Goal: Information Seeking & Learning: Compare options

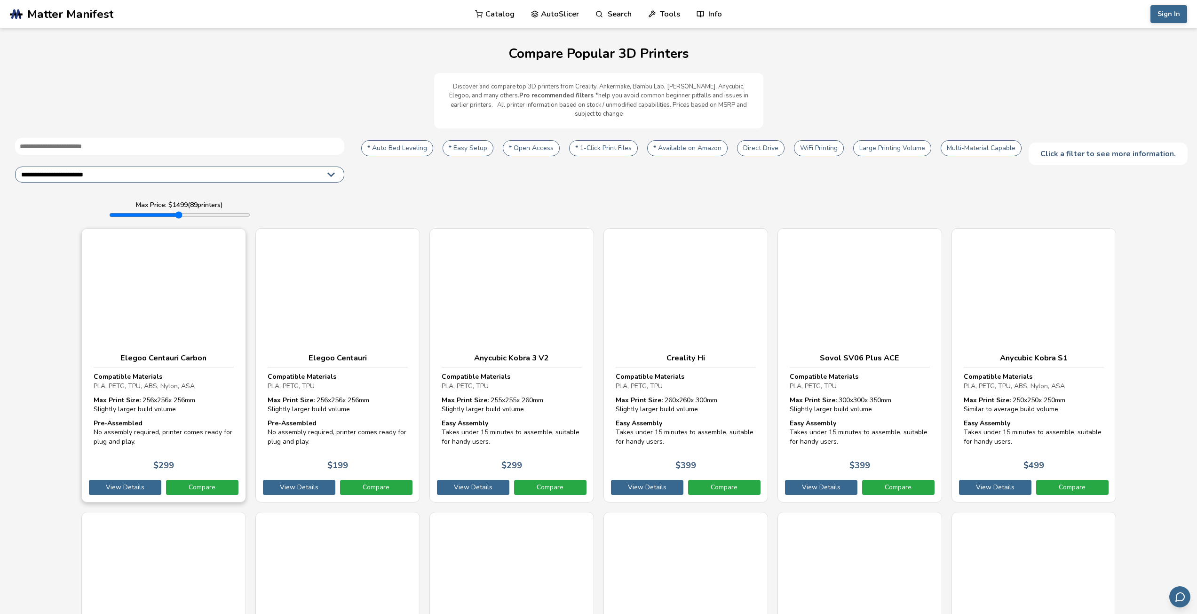
select select "**********"
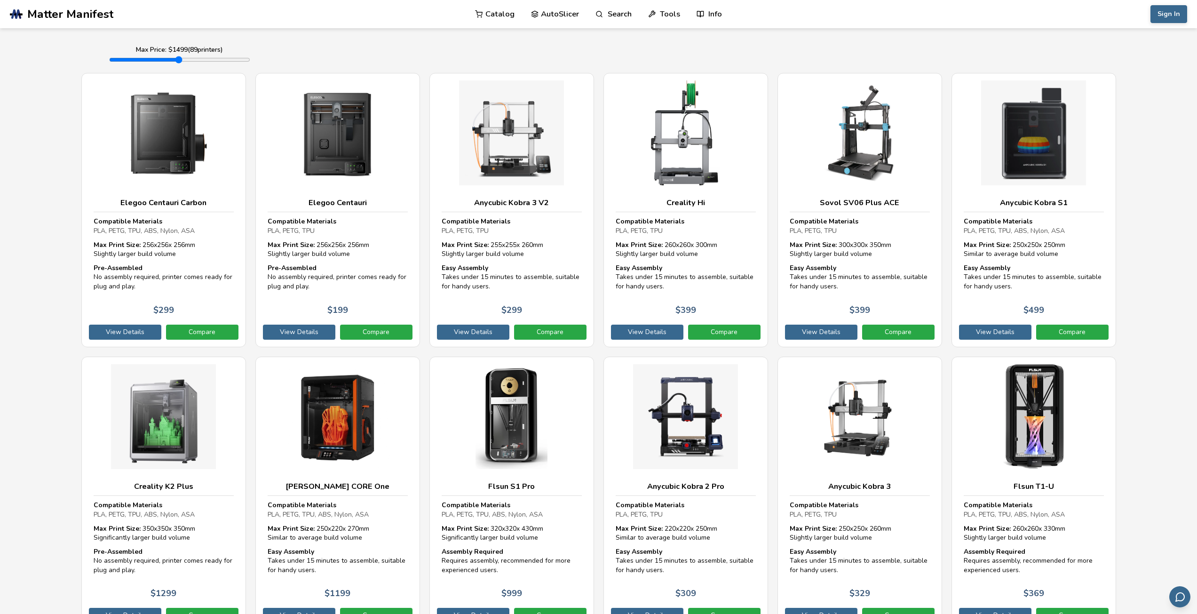
scroll to position [141, 0]
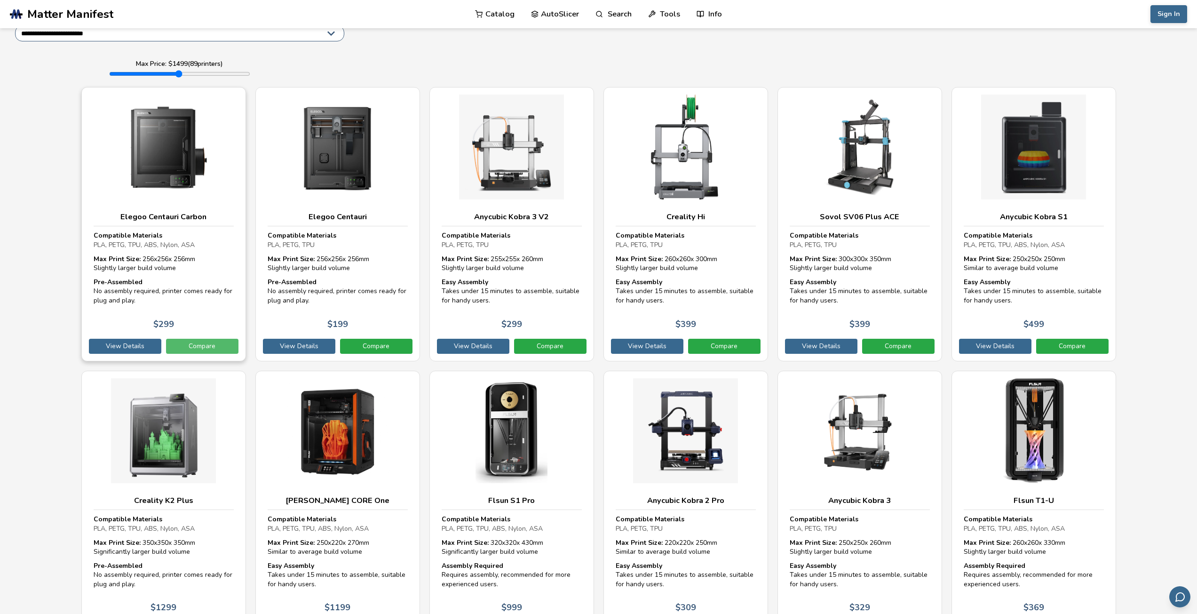
click at [201, 339] on link "Compare" at bounding box center [202, 346] width 72 height 15
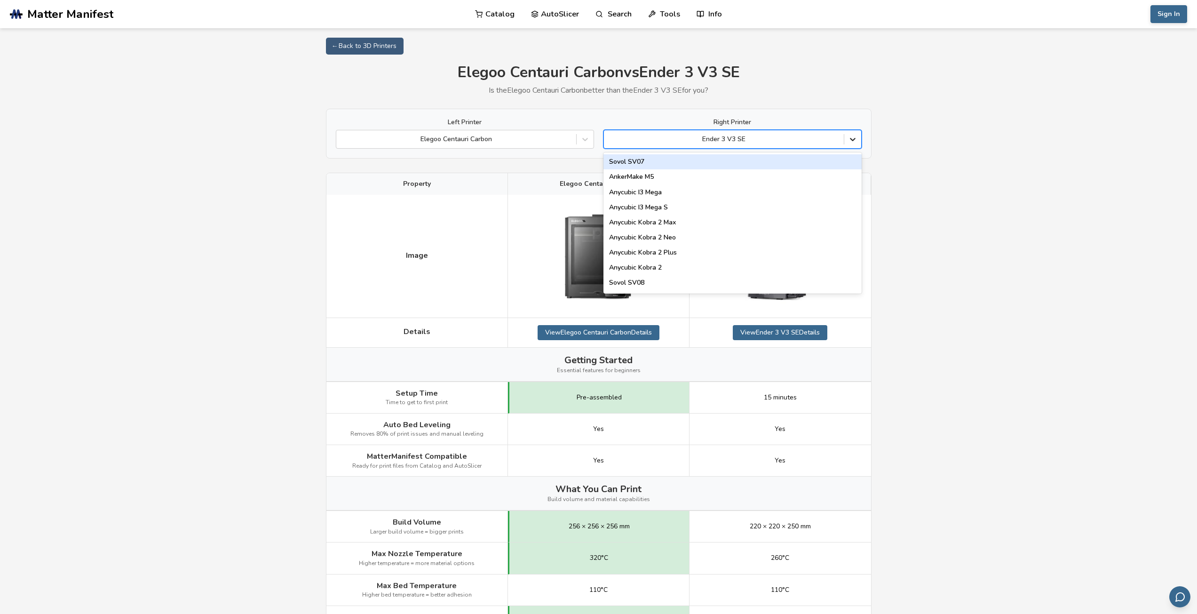
click at [856, 139] on icon at bounding box center [852, 139] width 9 height 9
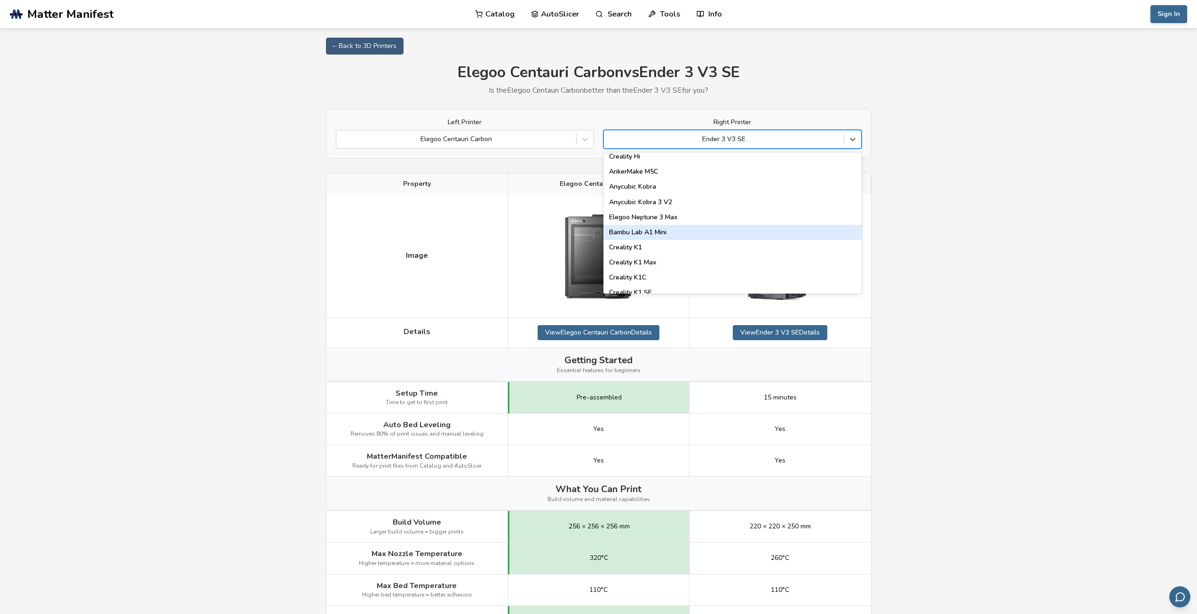
scroll to position [188, 0]
click at [631, 231] on div "Creality K1C" at bounding box center [733, 230] width 258 height 15
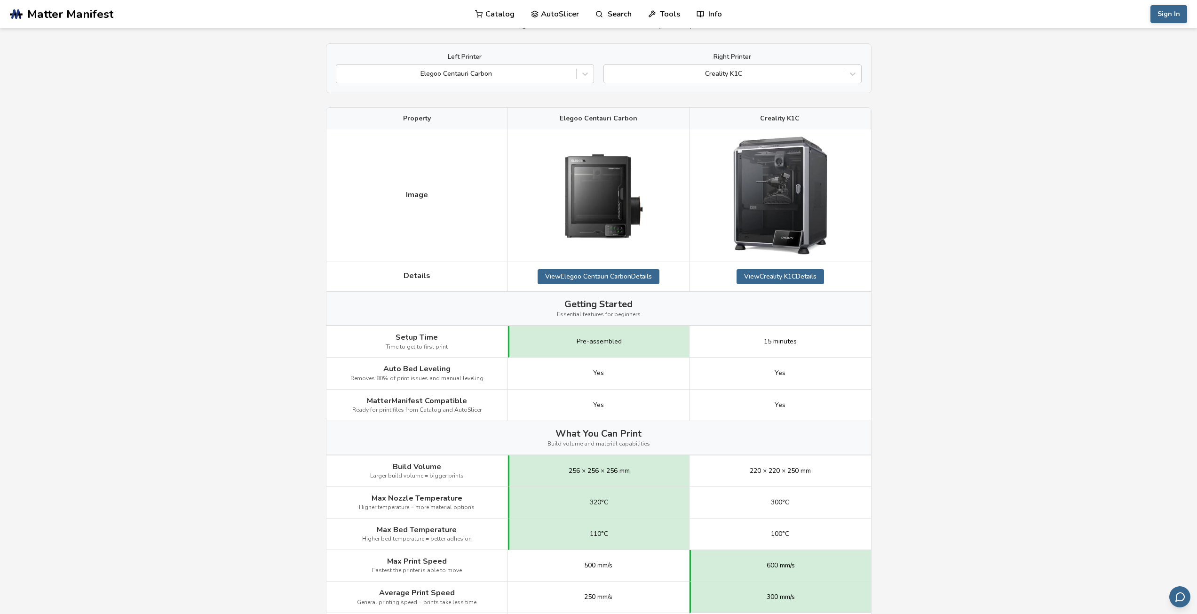
scroll to position [47, 0]
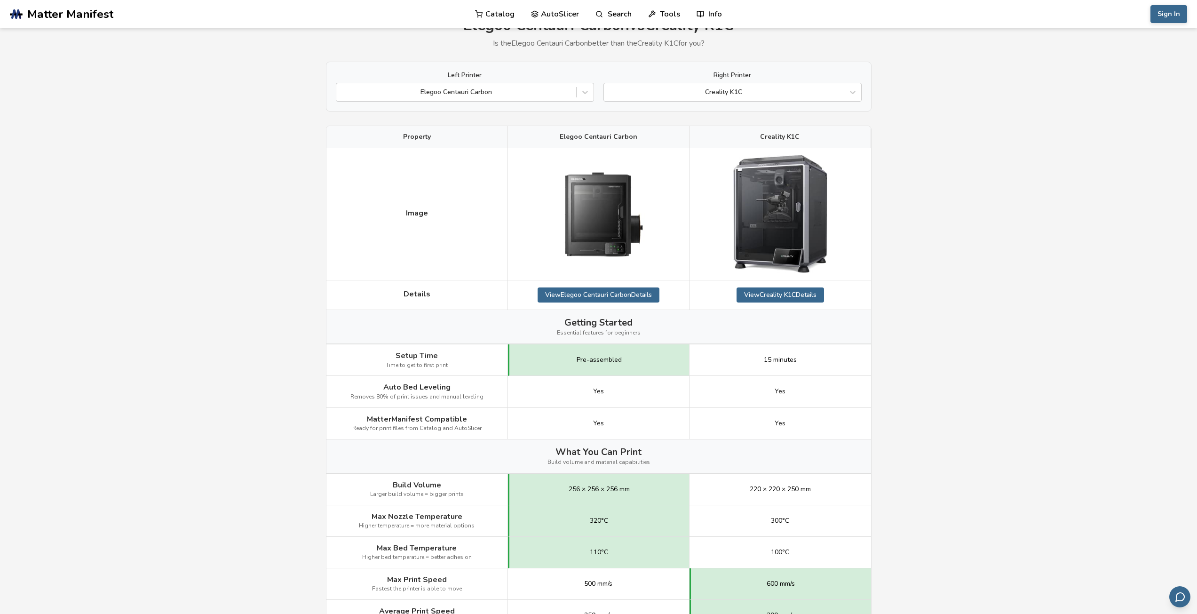
select select "**********"
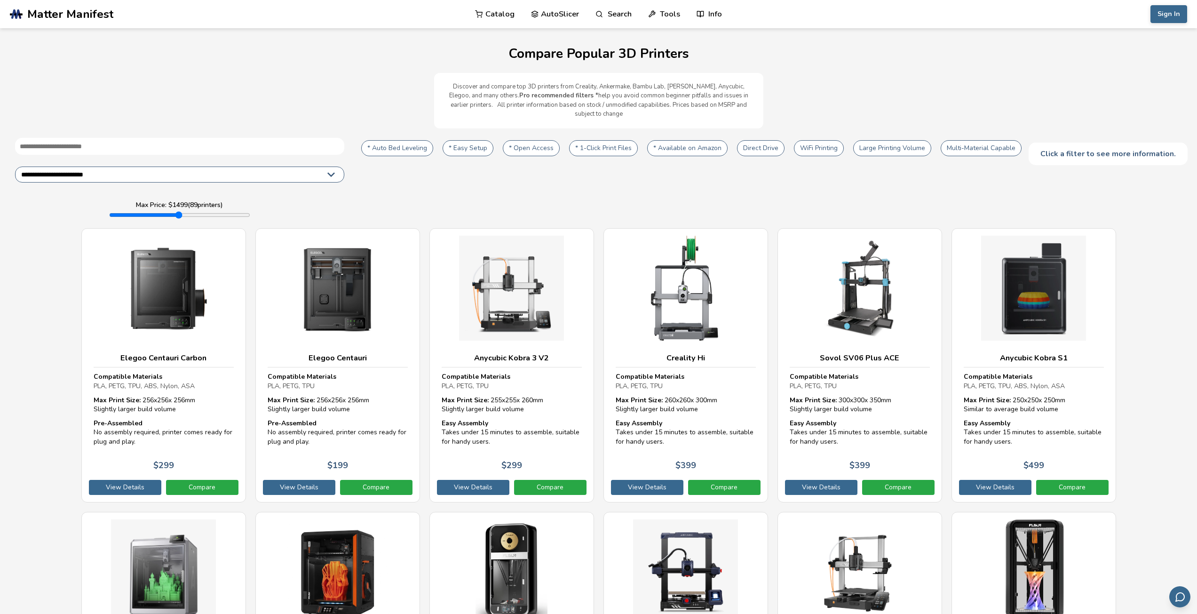
click at [335, 167] on select "**********" at bounding box center [179, 175] width 329 height 16
click at [189, 480] on link "Compare" at bounding box center [202, 487] width 72 height 15
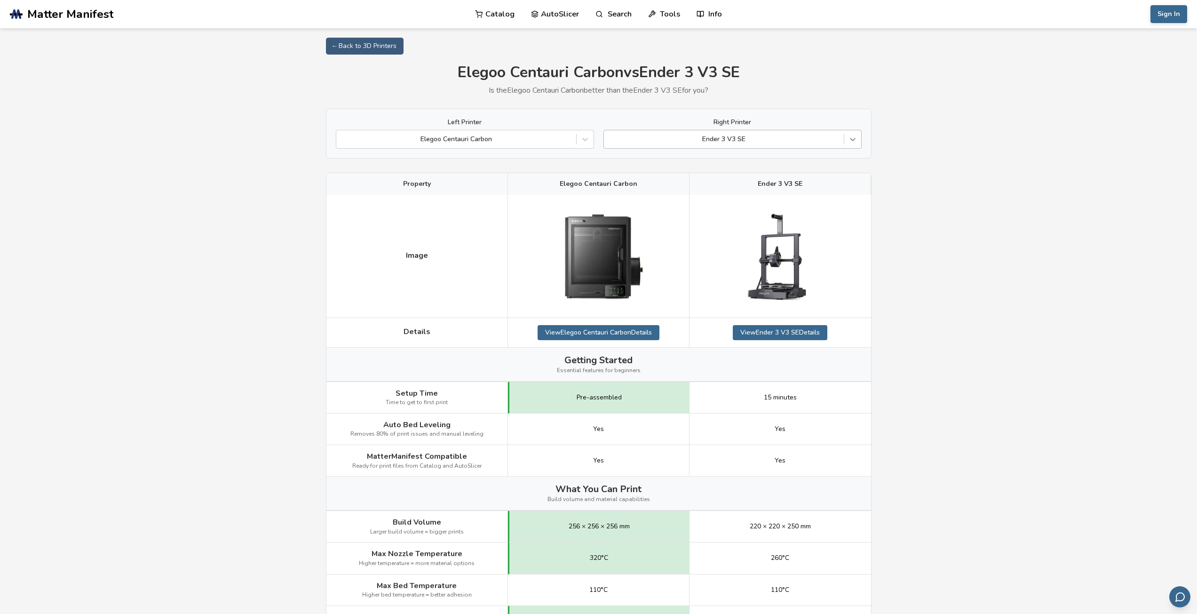
click at [854, 140] on icon at bounding box center [853, 139] width 6 height 3
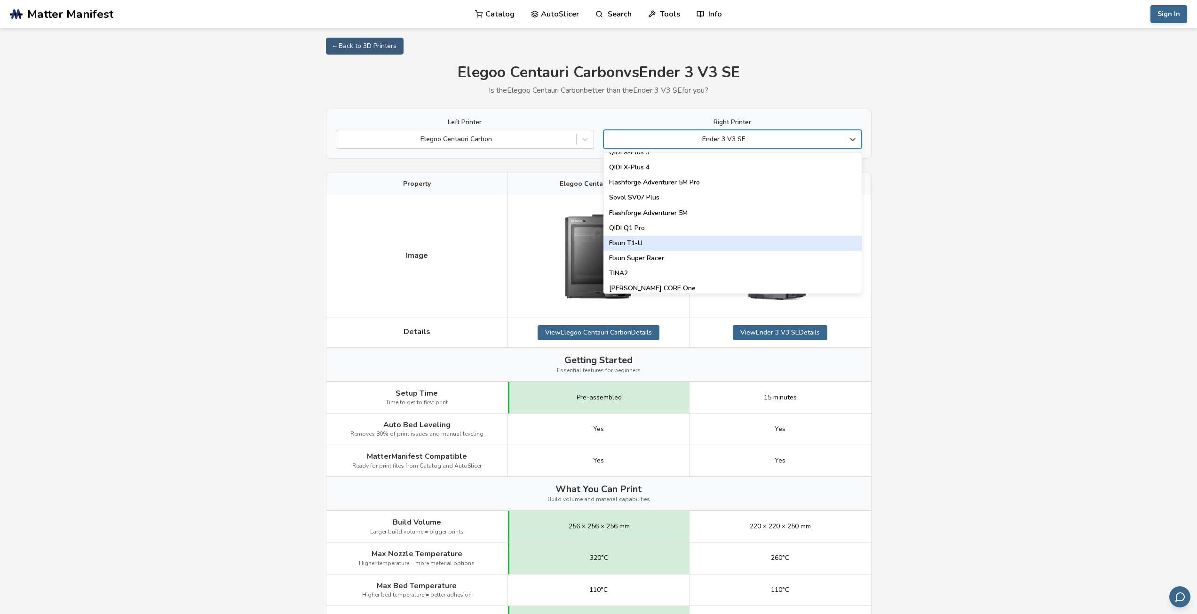
scroll to position [1082, 0]
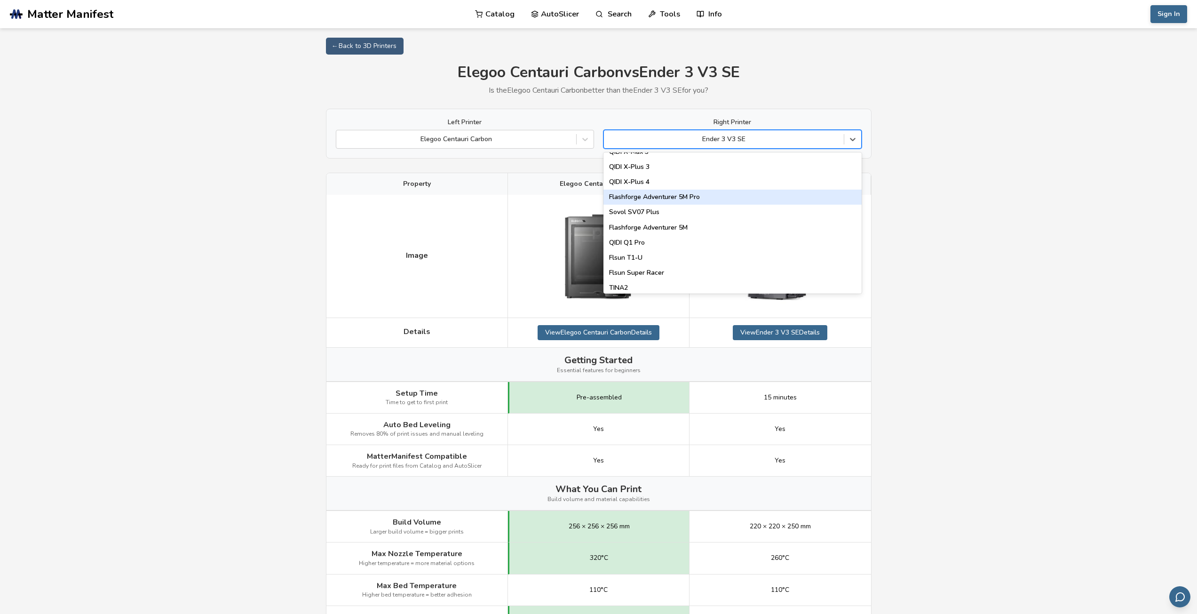
click at [666, 200] on div "Flashforge Adventurer 5M Pro" at bounding box center [733, 197] width 258 height 15
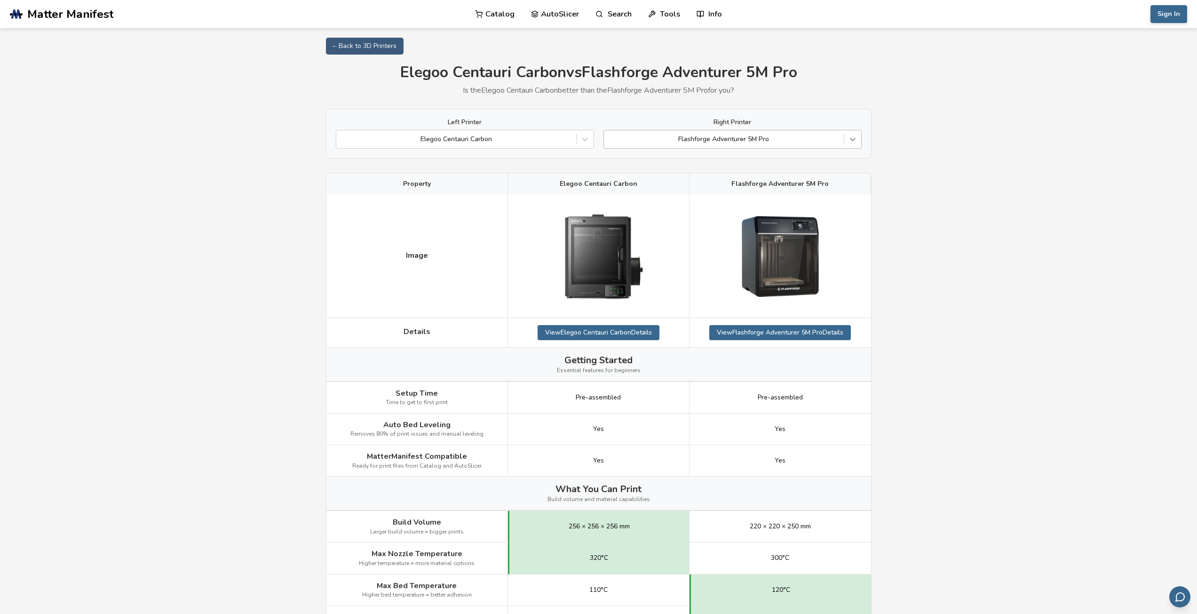
click at [852, 141] on icon at bounding box center [852, 139] width 9 height 9
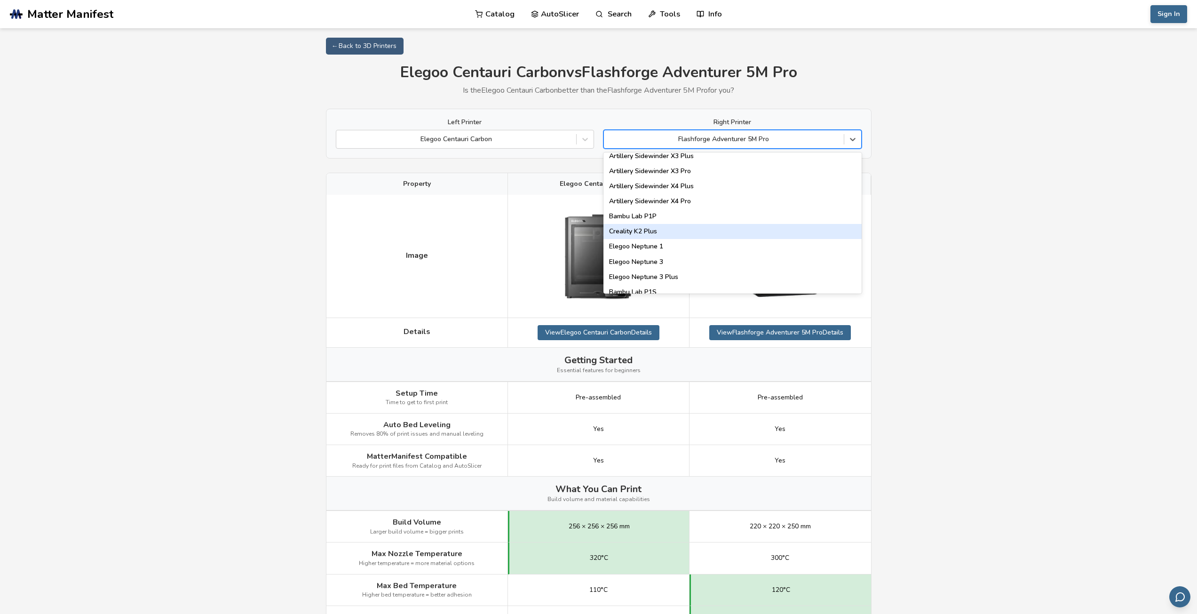
scroll to position [612, 0]
click at [647, 243] on div "Bambu Lab P1S" at bounding box center [733, 245] width 258 height 15
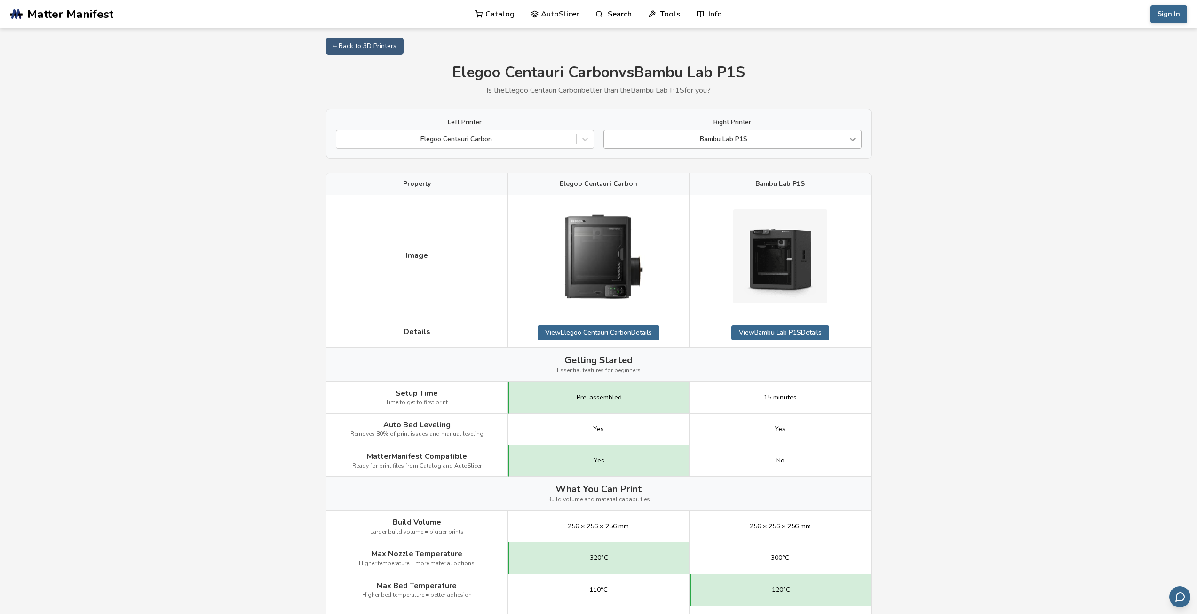
click at [853, 139] on icon at bounding box center [852, 139] width 9 height 9
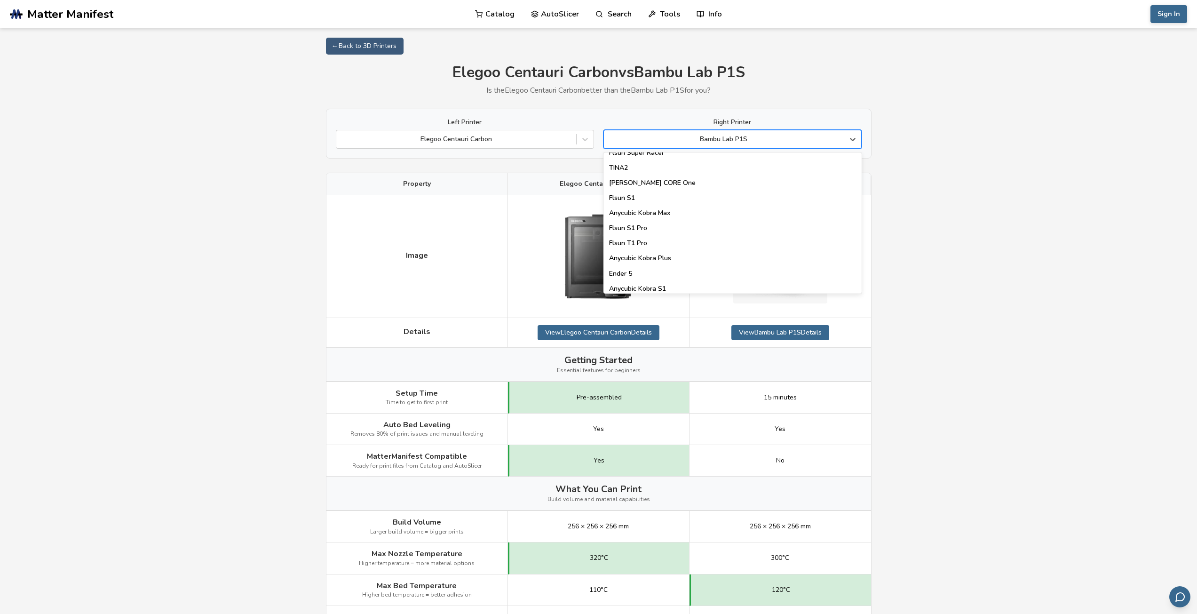
scroll to position [1206, 0]
click at [648, 285] on div "Anycubic Kobra S1" at bounding box center [733, 284] width 258 height 15
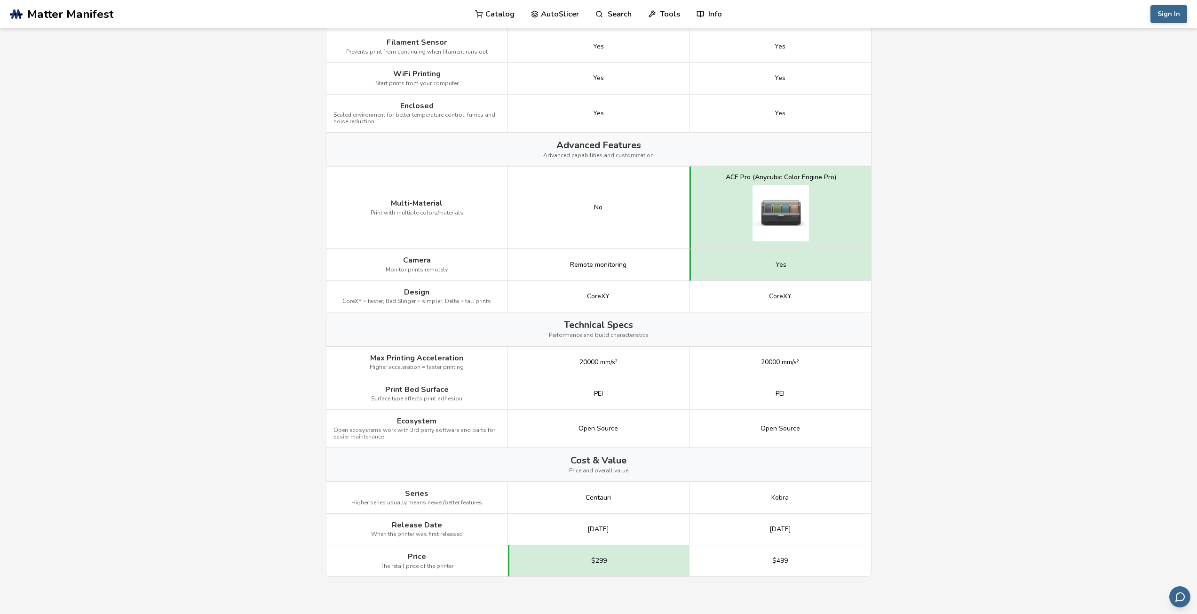
scroll to position [894, 0]
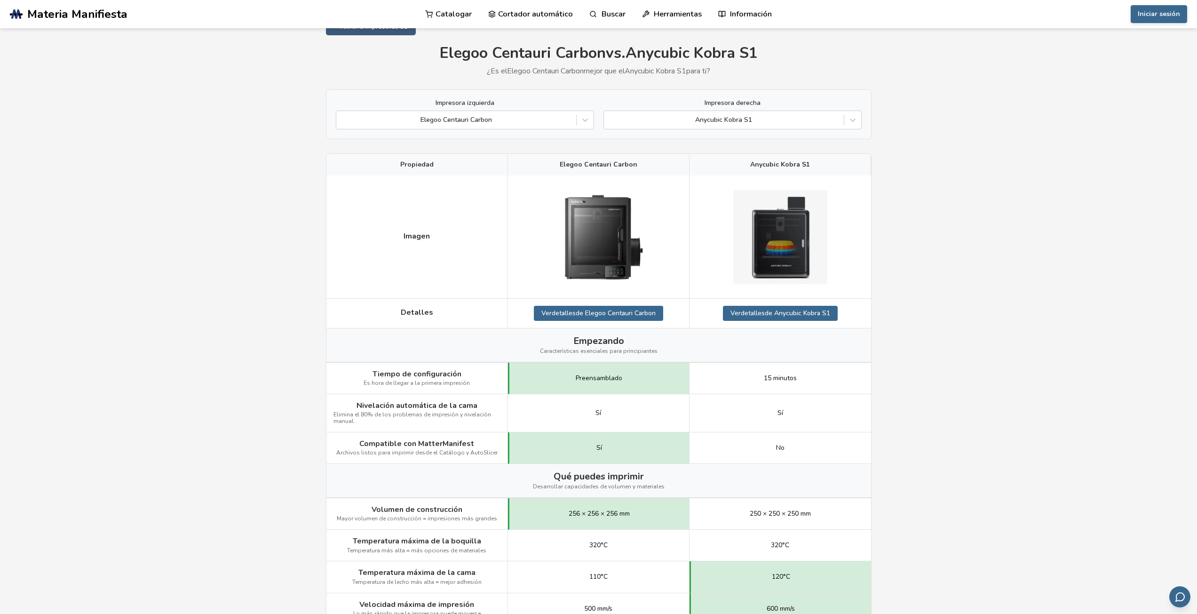
scroll to position [0, 0]
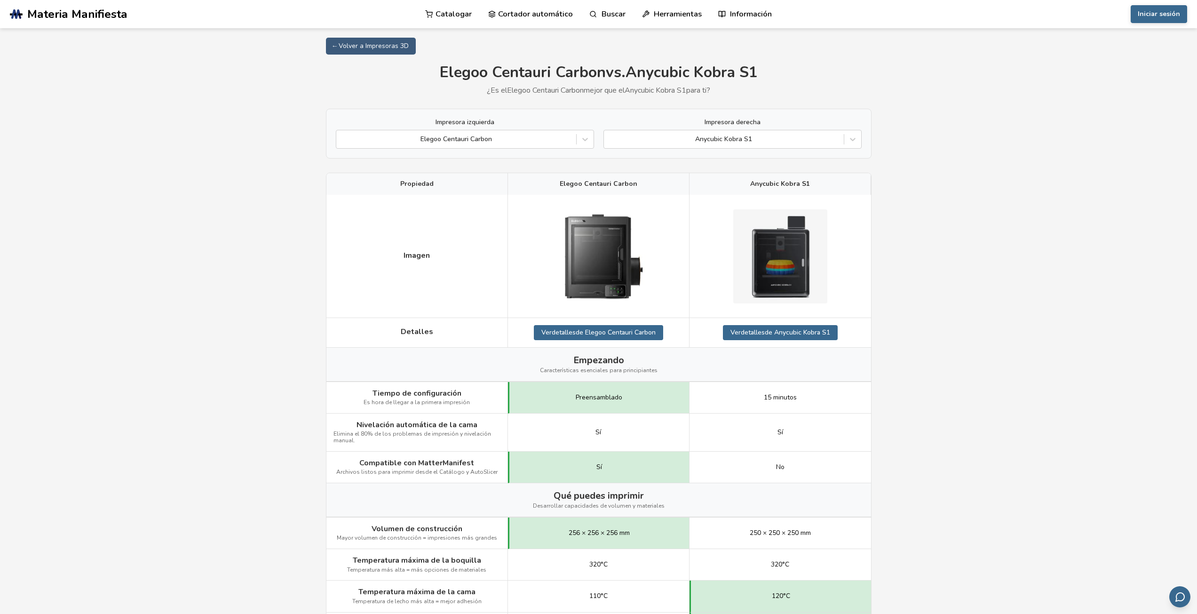
select select "**********"
